Goal: Task Accomplishment & Management: Manage account settings

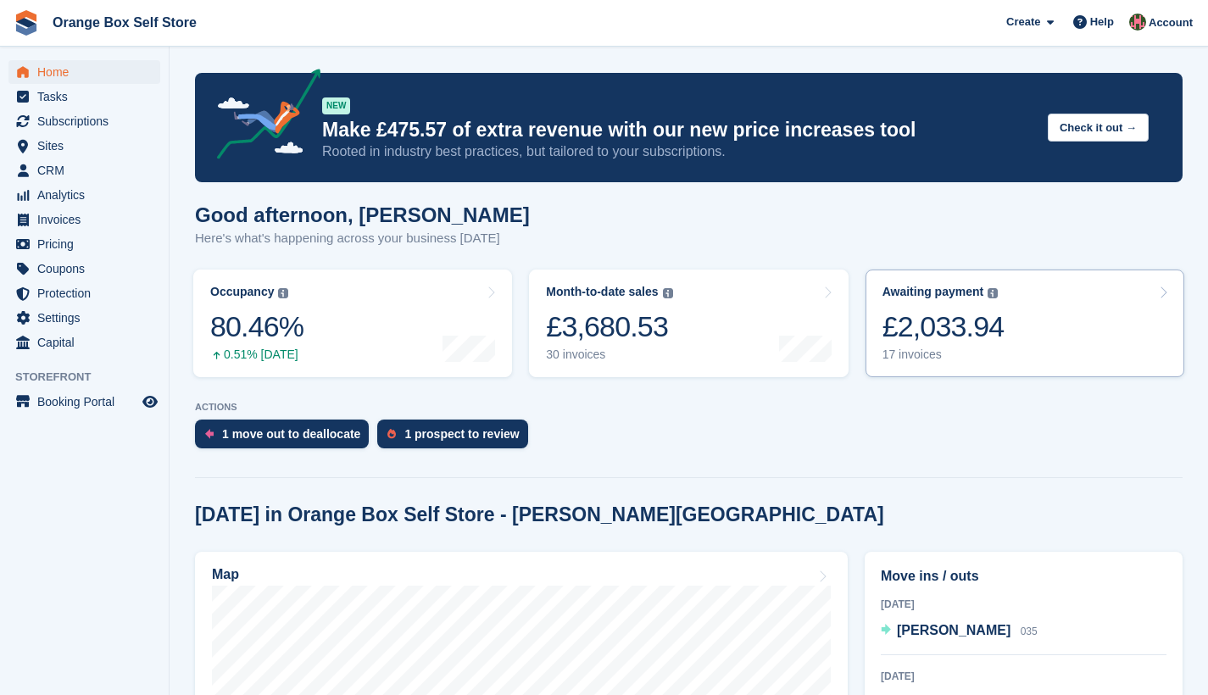
click at [976, 330] on div "£2,033.94" at bounding box center [943, 326] width 122 height 35
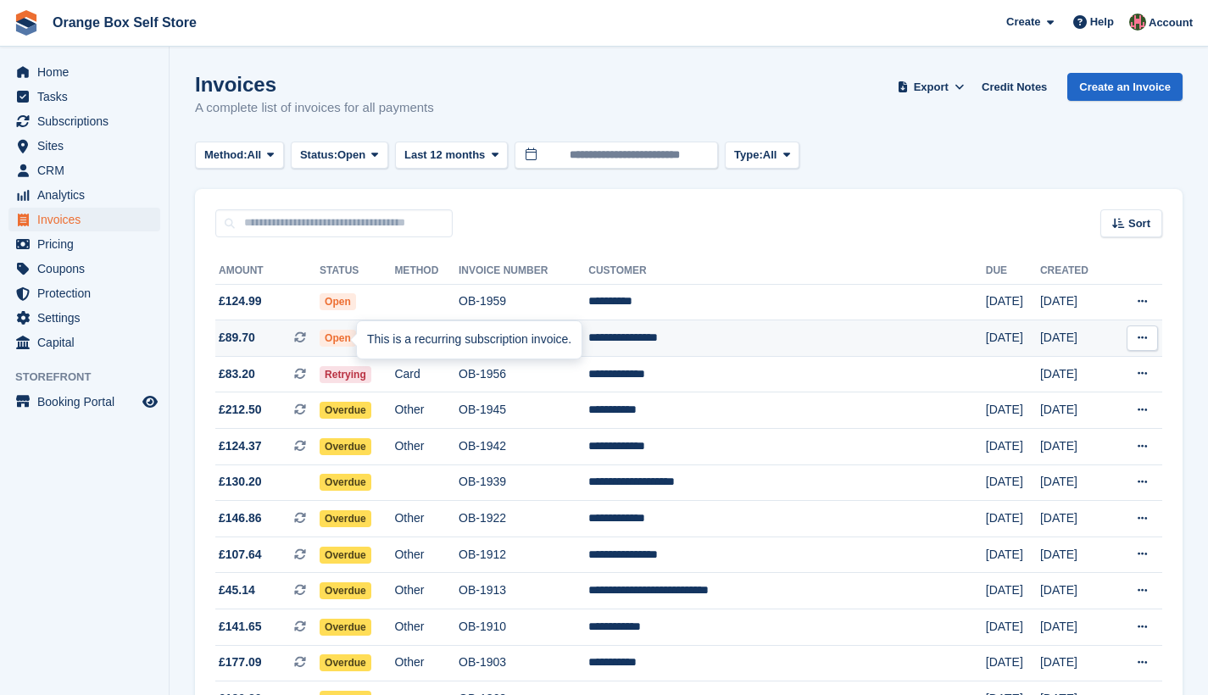
click at [320, 338] on span at bounding box center [306, 338] width 25 height 14
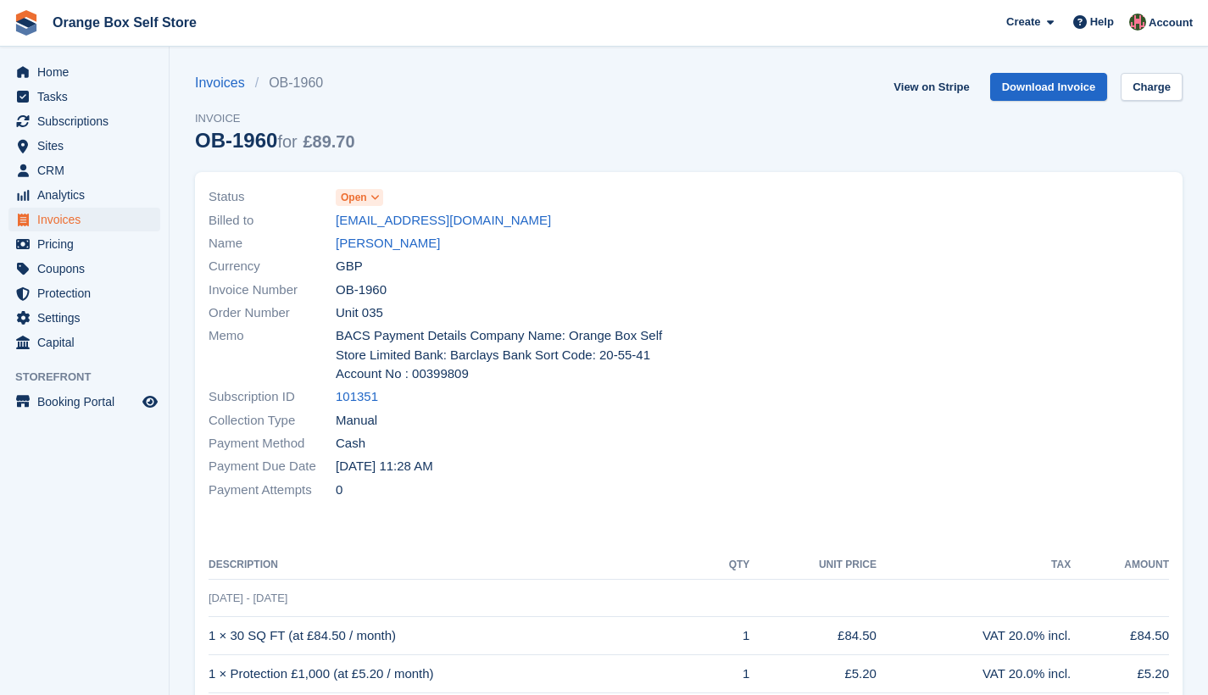
click at [379, 197] on icon at bounding box center [374, 197] width 9 height 10
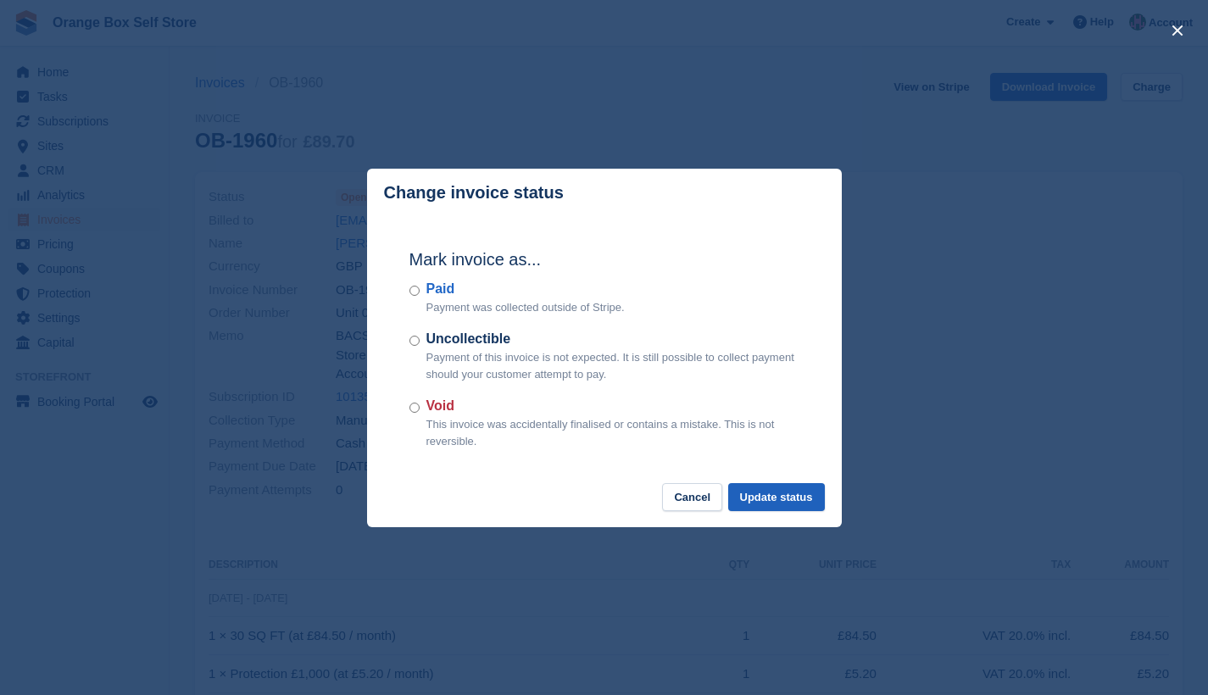
click at [792, 492] on button "Update status" at bounding box center [776, 497] width 97 height 28
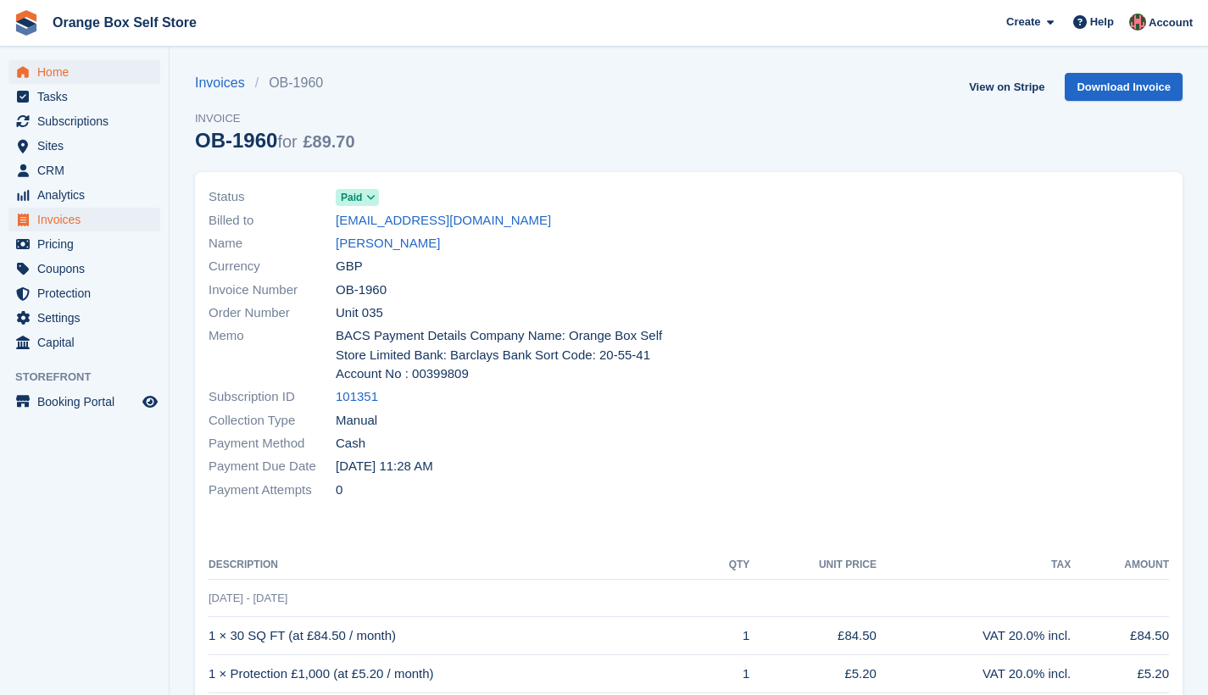
click at [55, 77] on span "Home" at bounding box center [88, 72] width 102 height 24
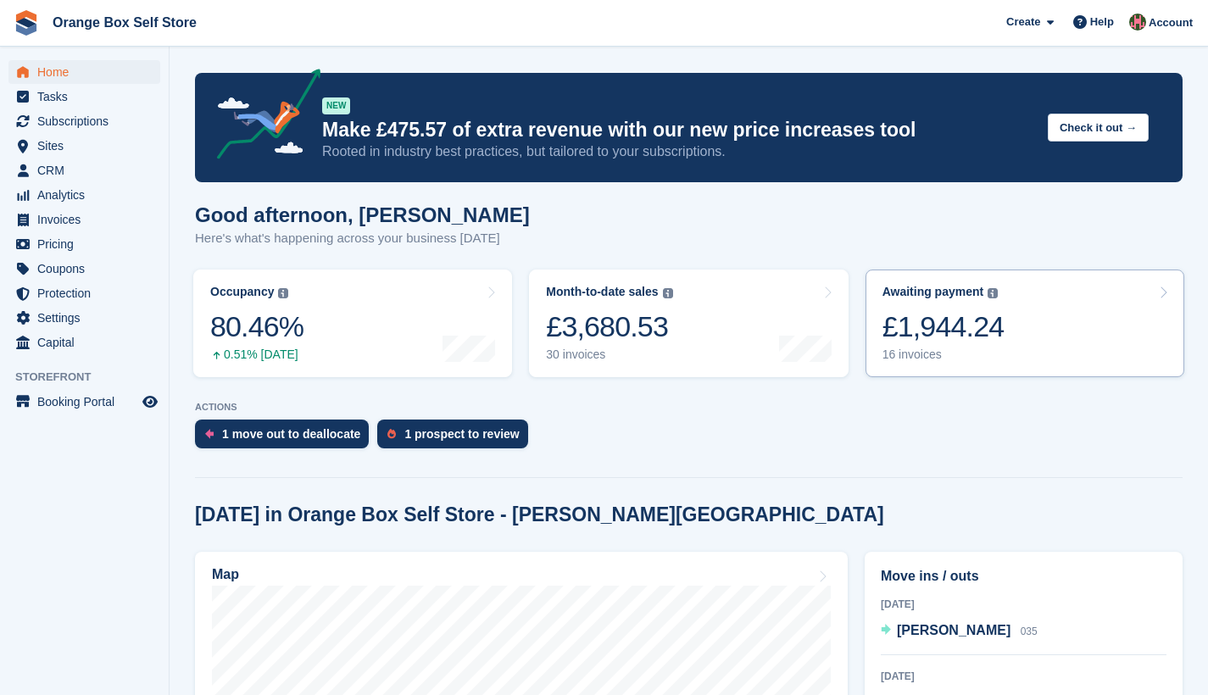
click at [935, 323] on div "£1,944.24" at bounding box center [943, 326] width 122 height 35
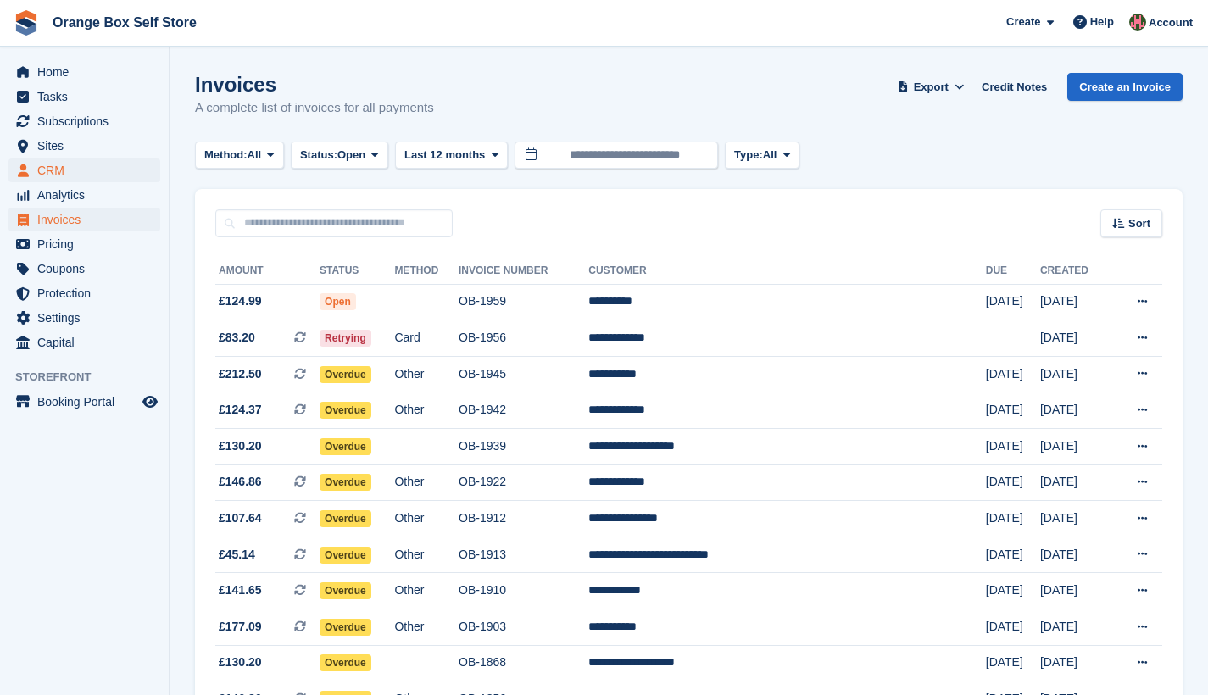
click at [63, 169] on span "CRM" at bounding box center [88, 171] width 102 height 24
